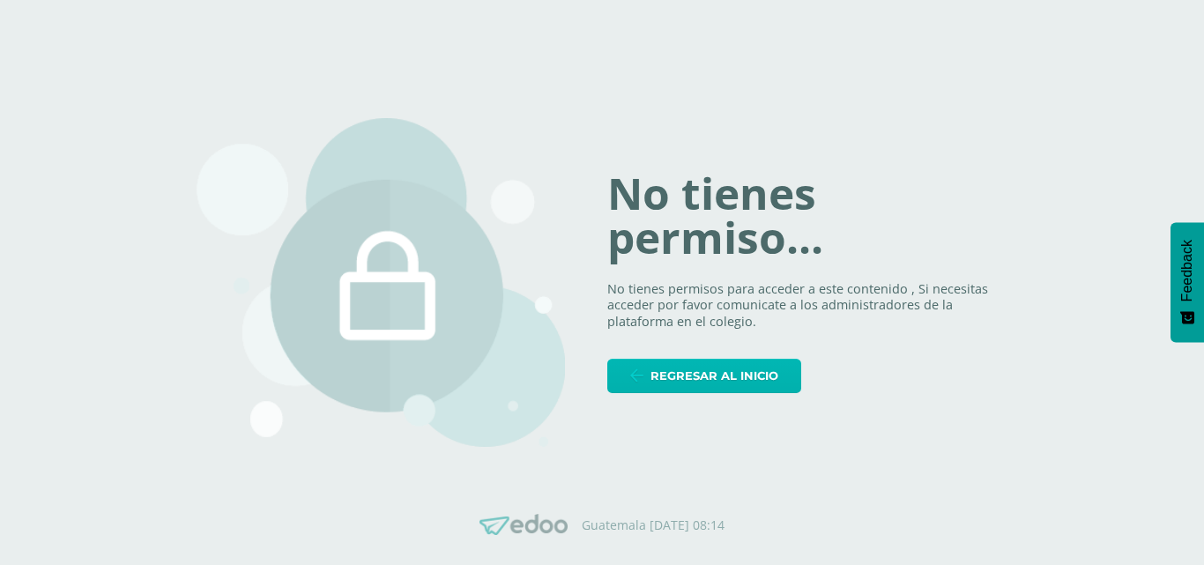
click at [651, 383] on link "Regresar al inicio" at bounding box center [705, 376] width 194 height 34
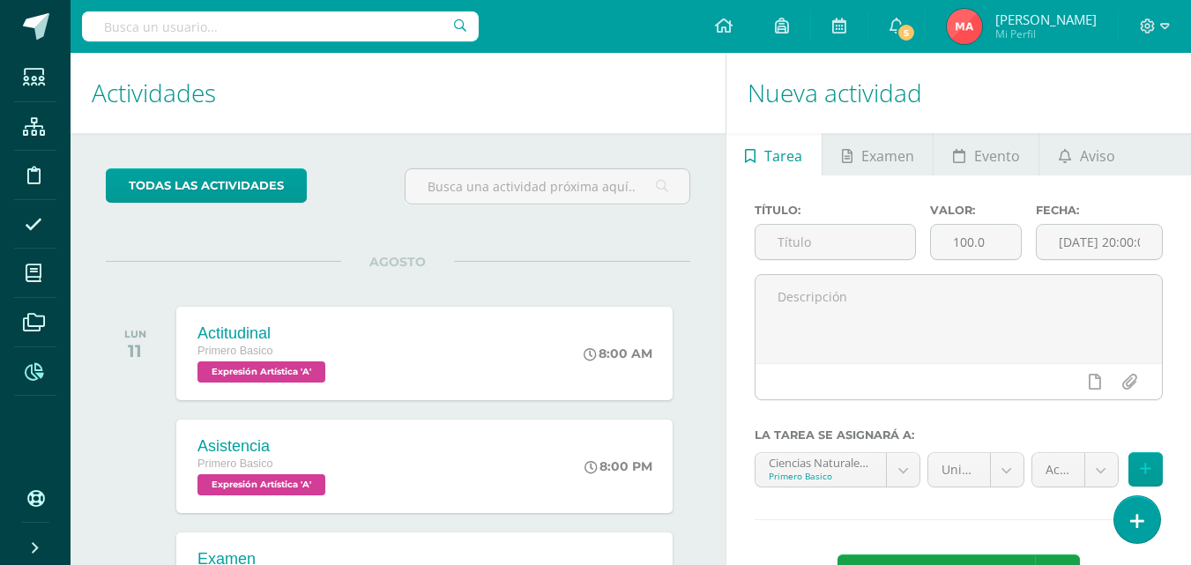
click at [17, 379] on span at bounding box center [34, 371] width 40 height 40
click at [33, 369] on icon at bounding box center [34, 372] width 19 height 18
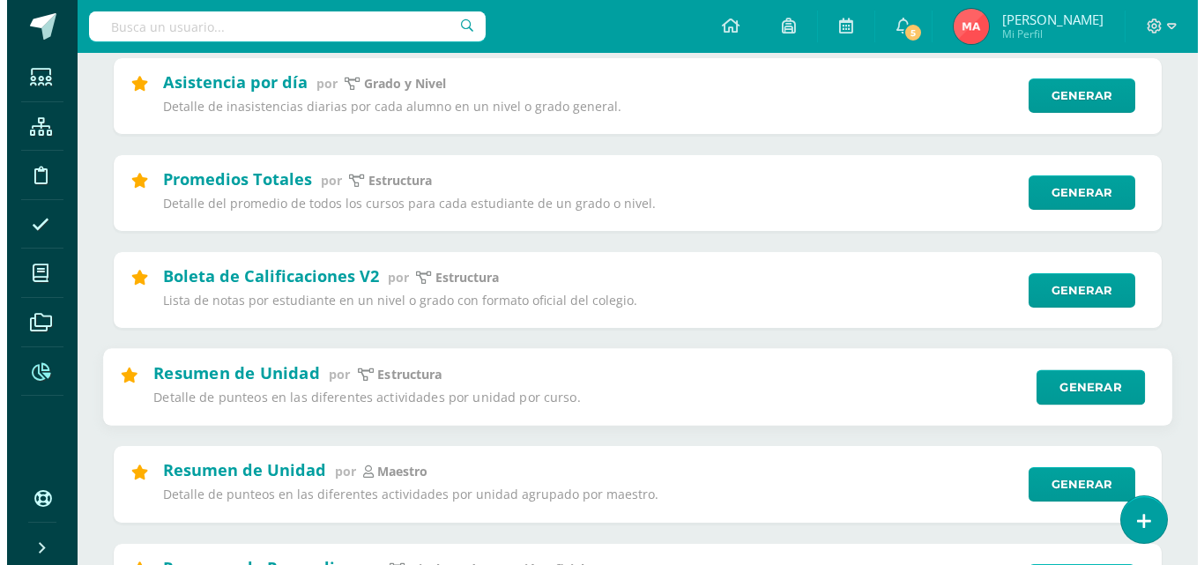
scroll to position [353, 0]
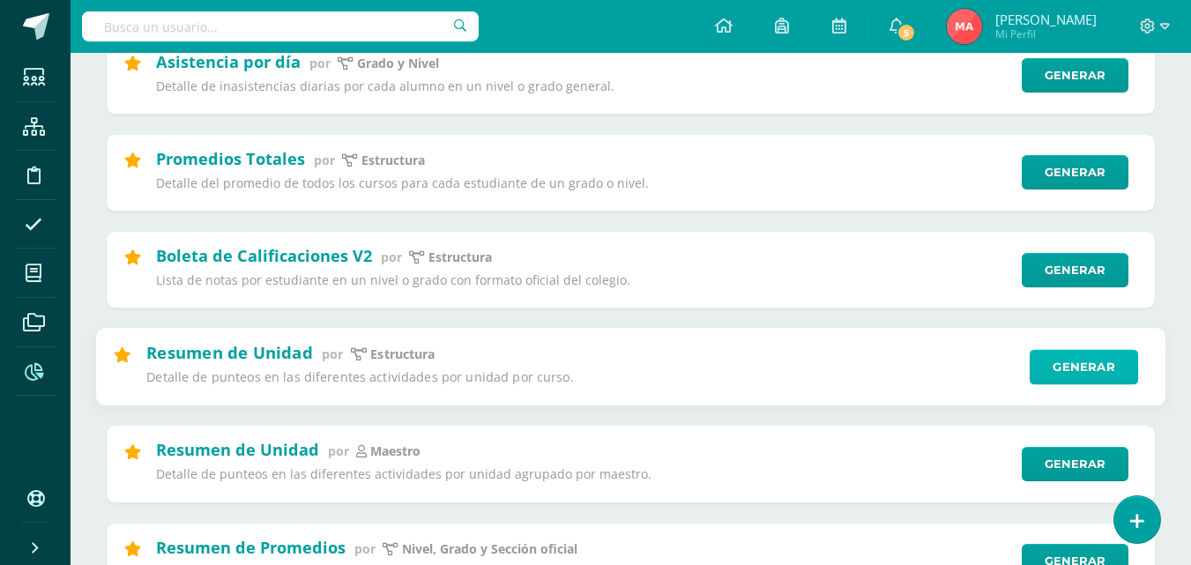
click at [1064, 358] on link "Generar" at bounding box center [1084, 366] width 108 height 35
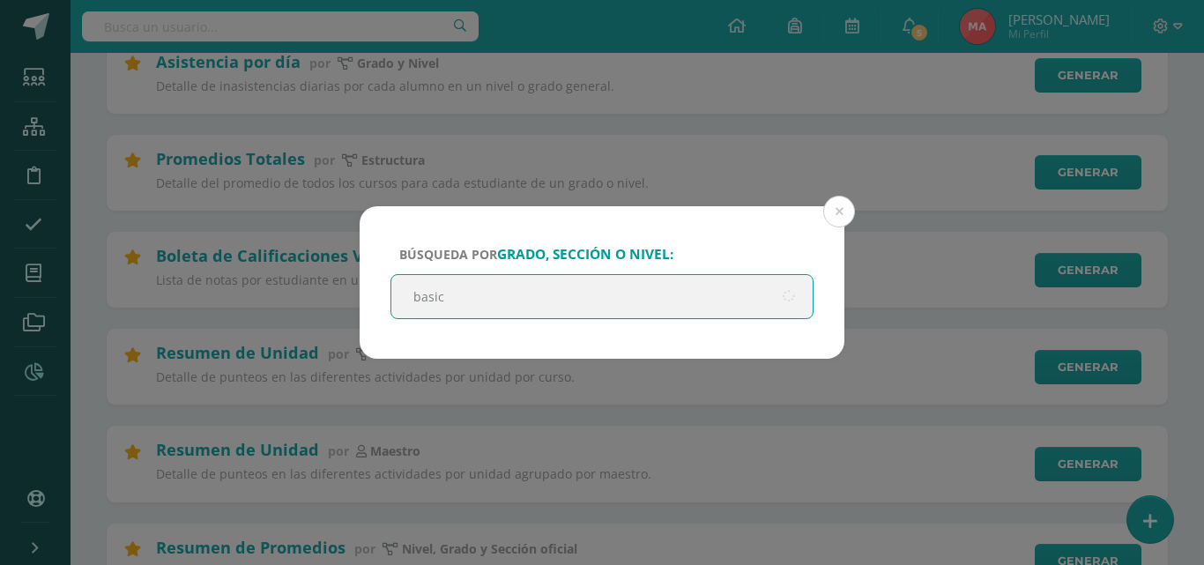
type input "basico"
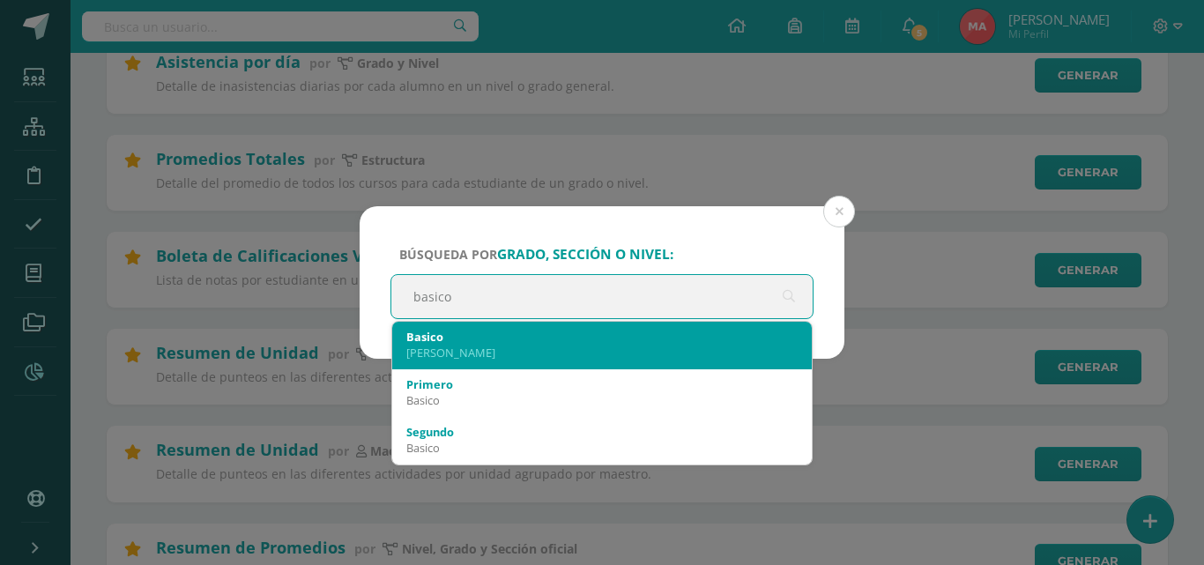
click at [489, 340] on div "Basico" at bounding box center [602, 337] width 392 height 16
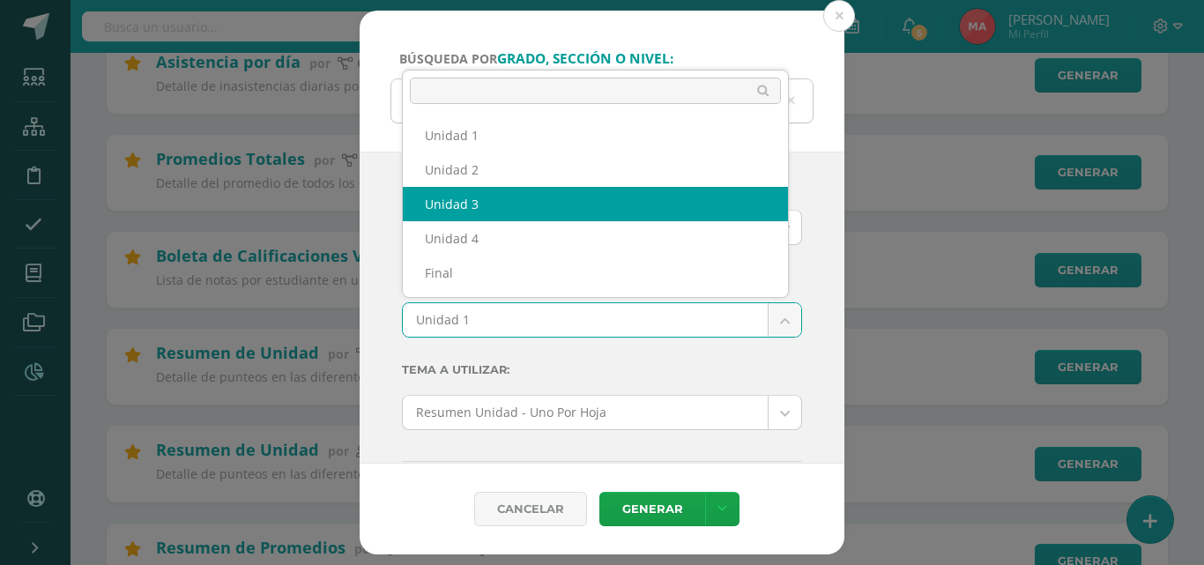
select select "Unidad 3"
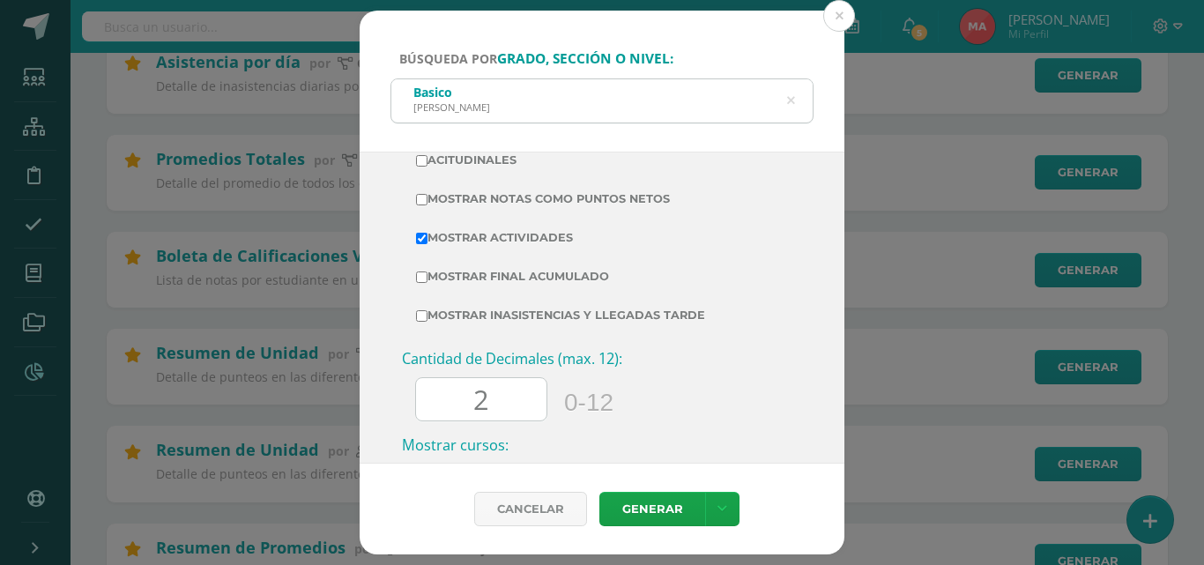
scroll to position [617, 0]
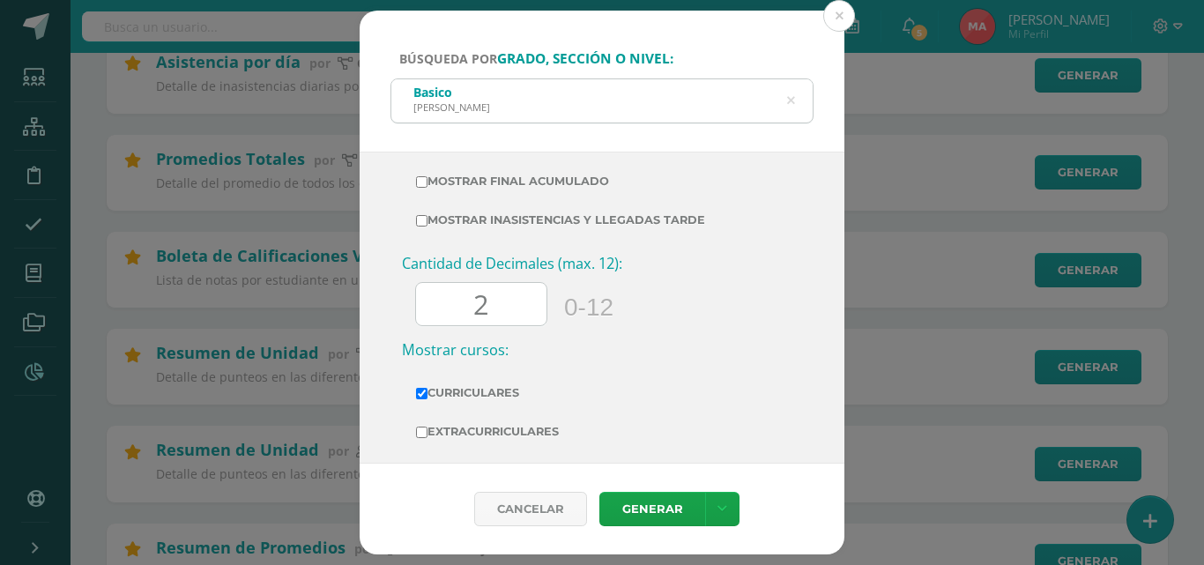
click at [517, 309] on input "2" at bounding box center [481, 304] width 131 height 43
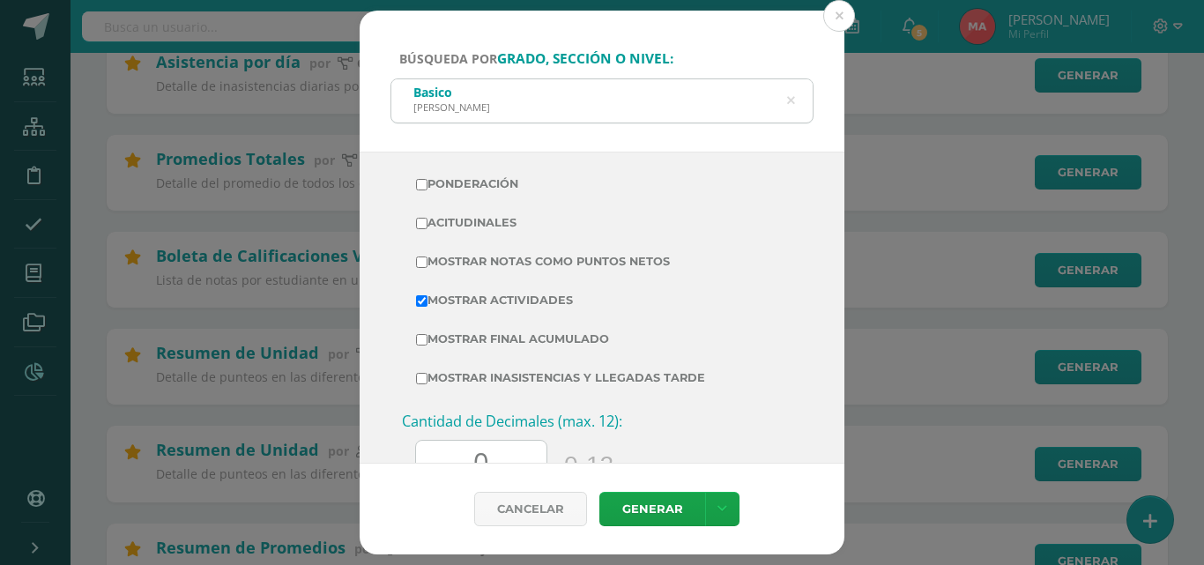
scroll to position [441, 0]
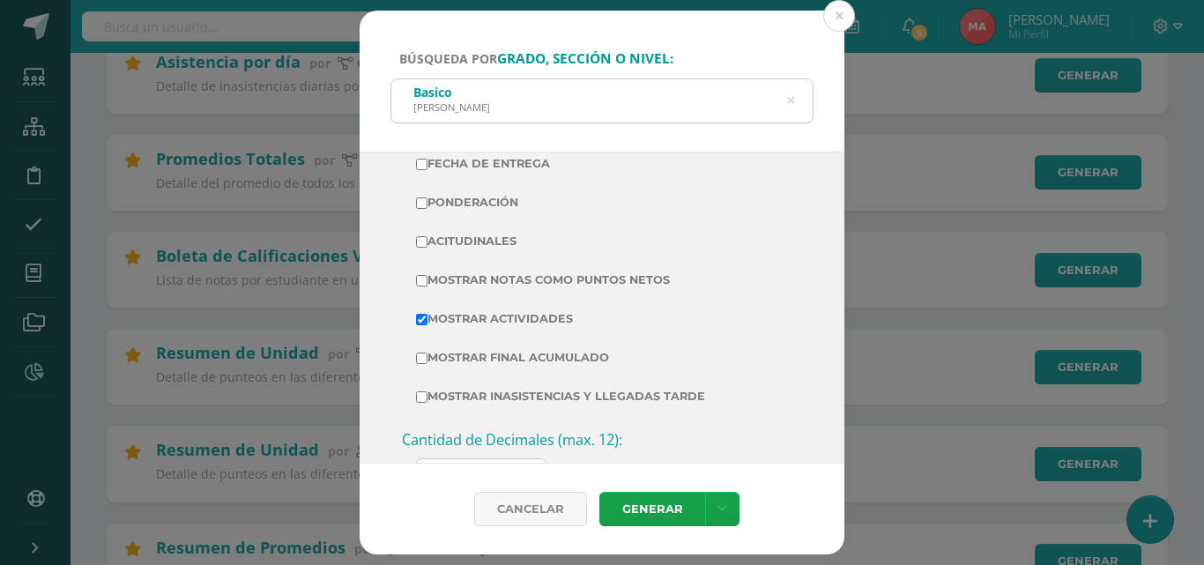
type input "0"
click at [484, 283] on label "Mostrar Notas Como Puntos Netos" at bounding box center [602, 280] width 372 height 25
click at [428, 283] on input "Mostrar Notas Como Puntos Netos" at bounding box center [421, 280] width 11 height 11
checkbox input "true"
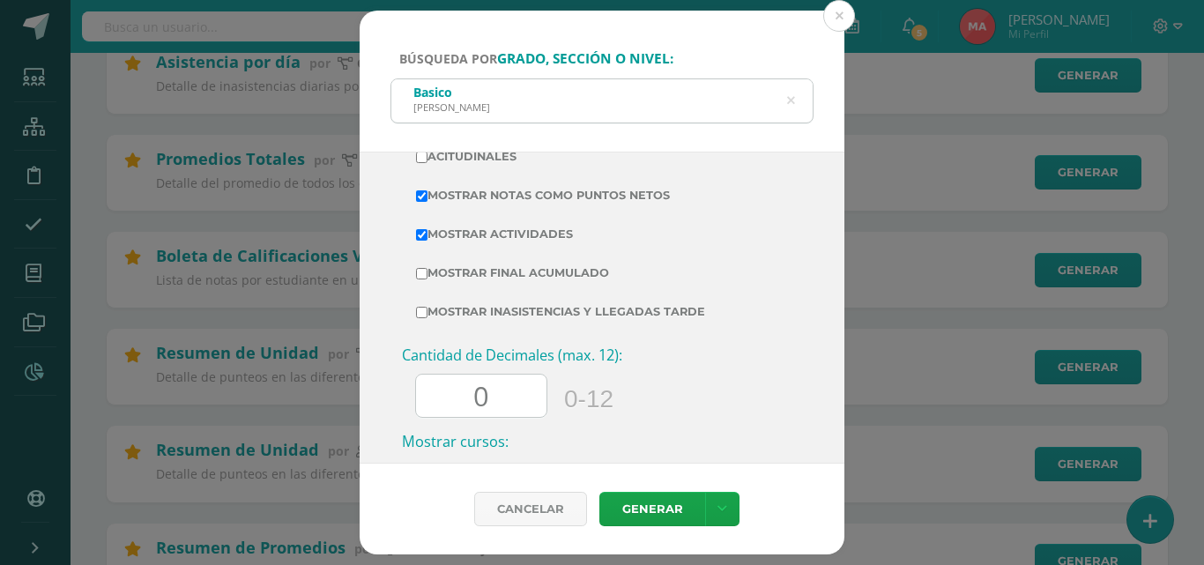
scroll to position [529, 0]
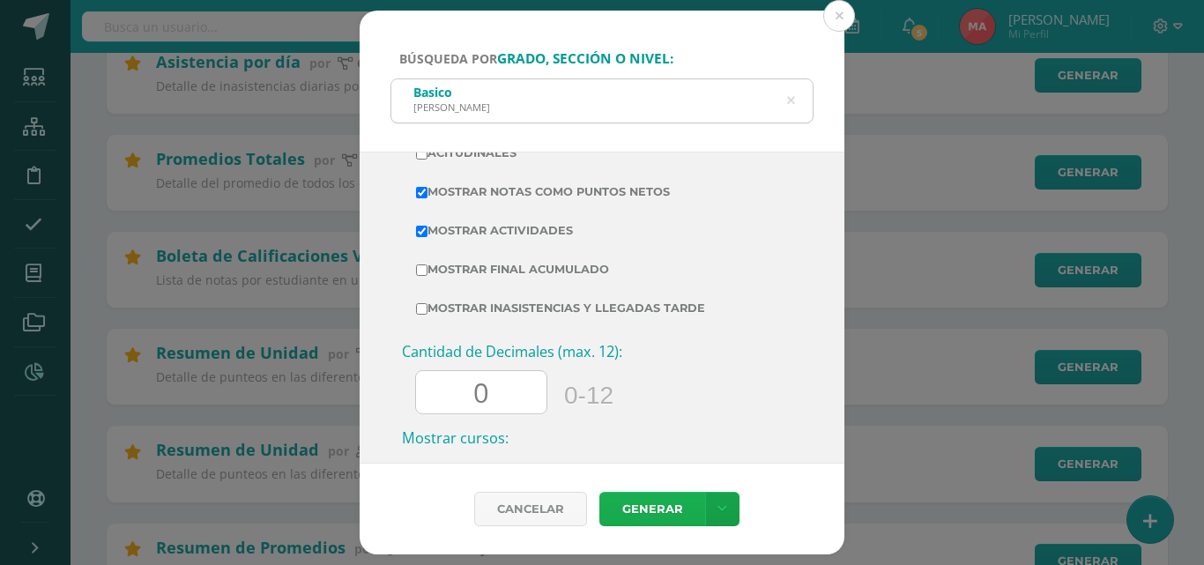
click at [658, 500] on link "Generar" at bounding box center [653, 509] width 106 height 34
